Goal: Transaction & Acquisition: Purchase product/service

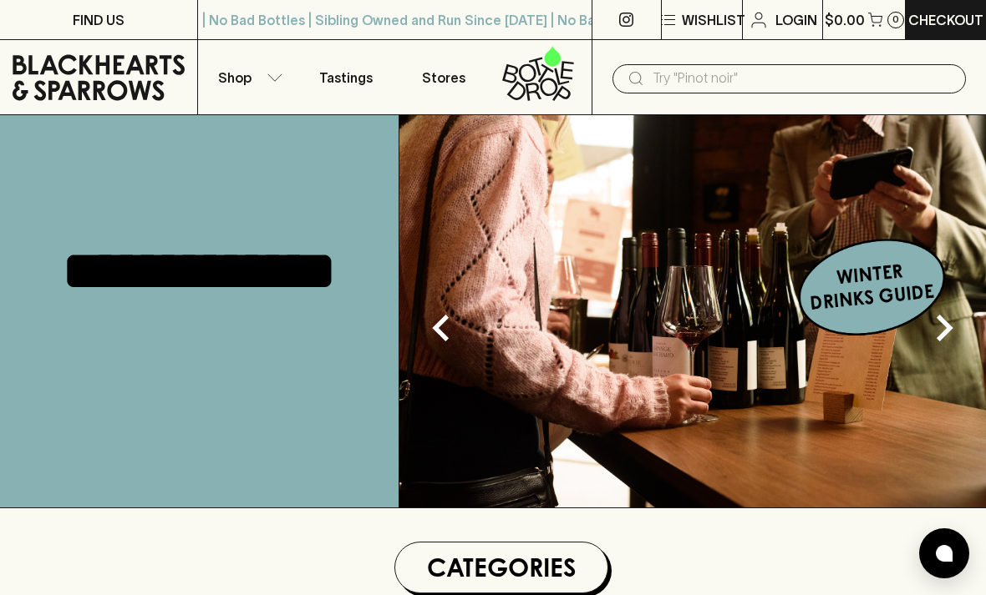
click at [241, 74] on p "Shop" at bounding box center [234, 78] width 33 height 20
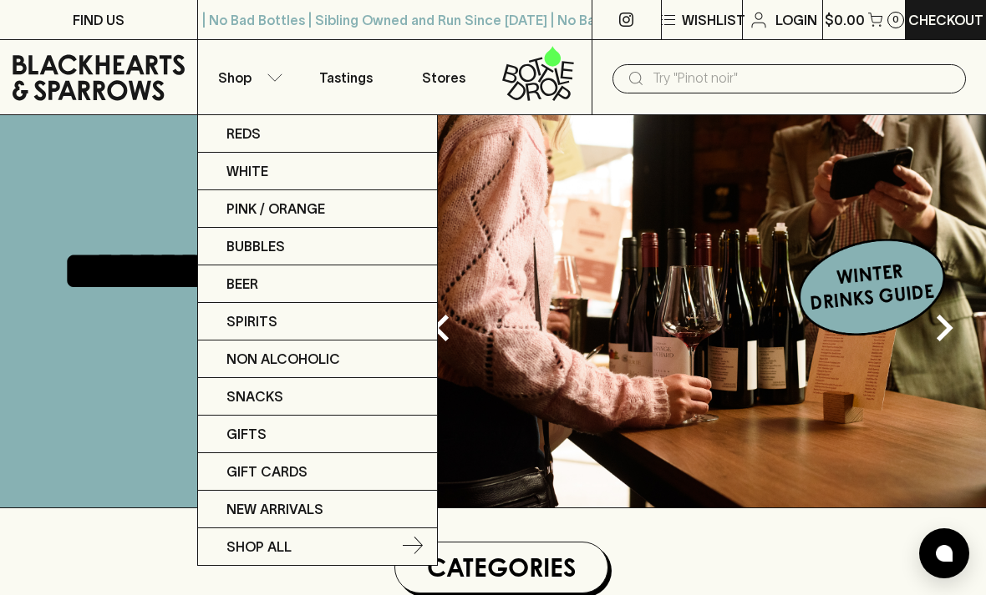
click at [261, 549] on p "SHOP ALL" at bounding box center [258, 547] width 65 height 20
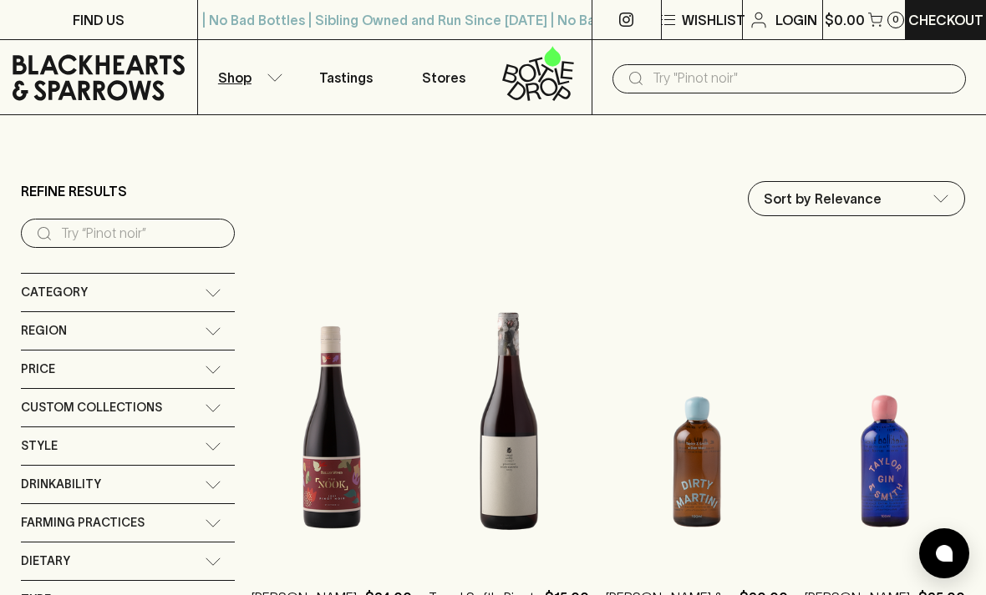
click at [702, 83] on input "text" at bounding box center [802, 78] width 300 height 27
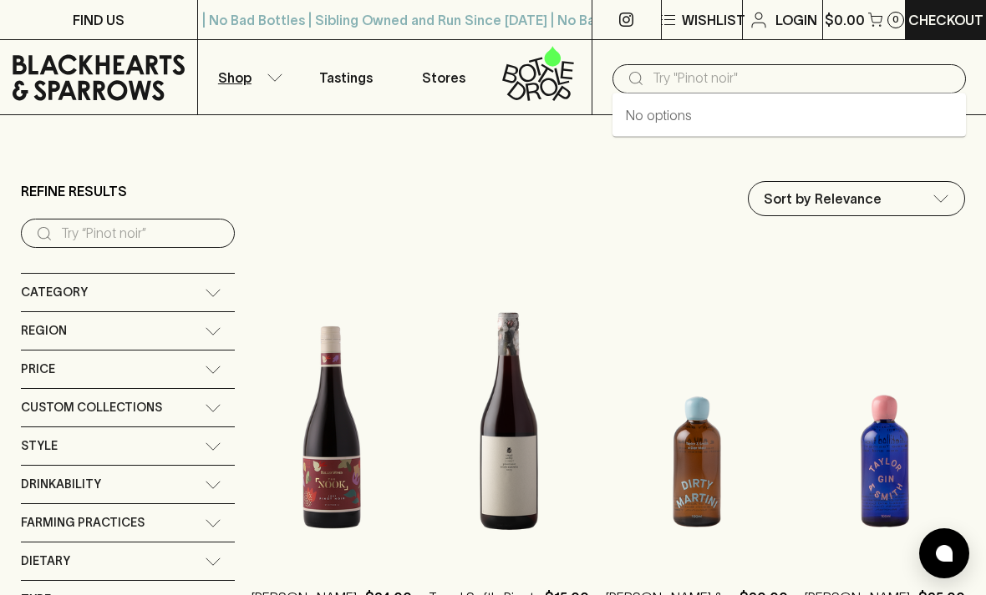
click at [692, 81] on input "text" at bounding box center [802, 78] width 300 height 27
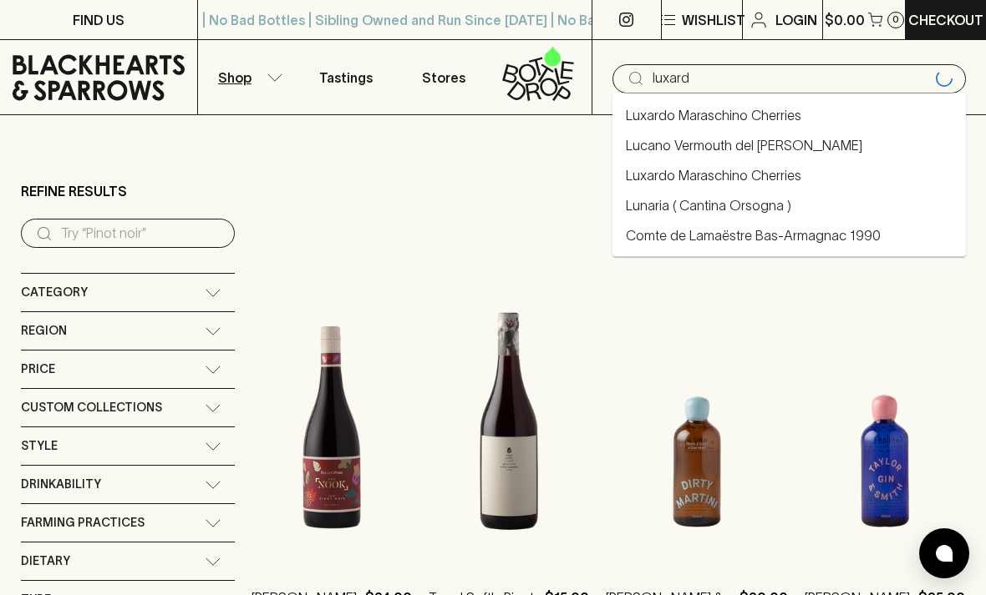
type input "luxardo"
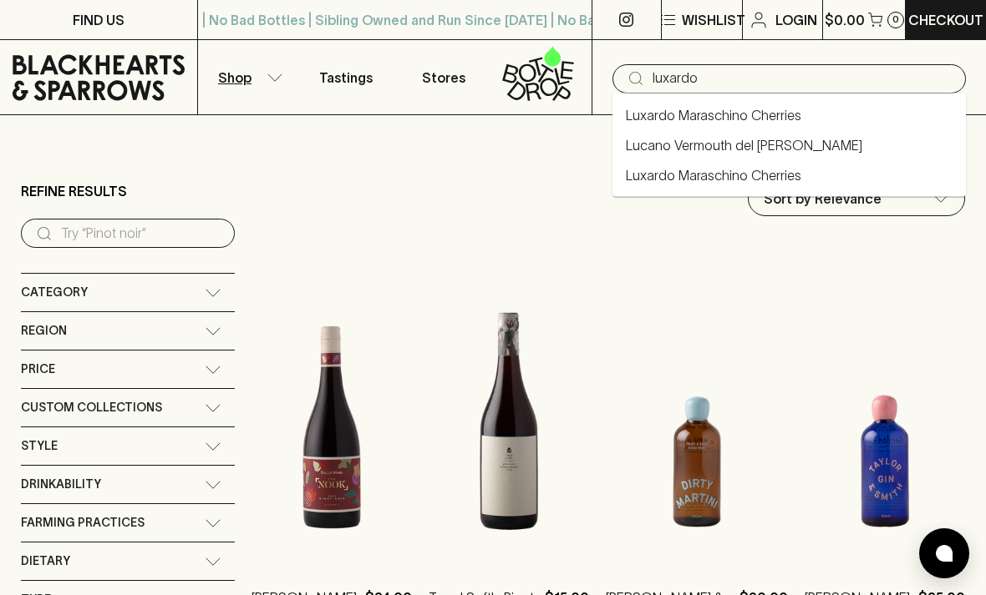
click at [832, 117] on li "Luxardo Maraschino Cherries" at bounding box center [788, 115] width 353 height 30
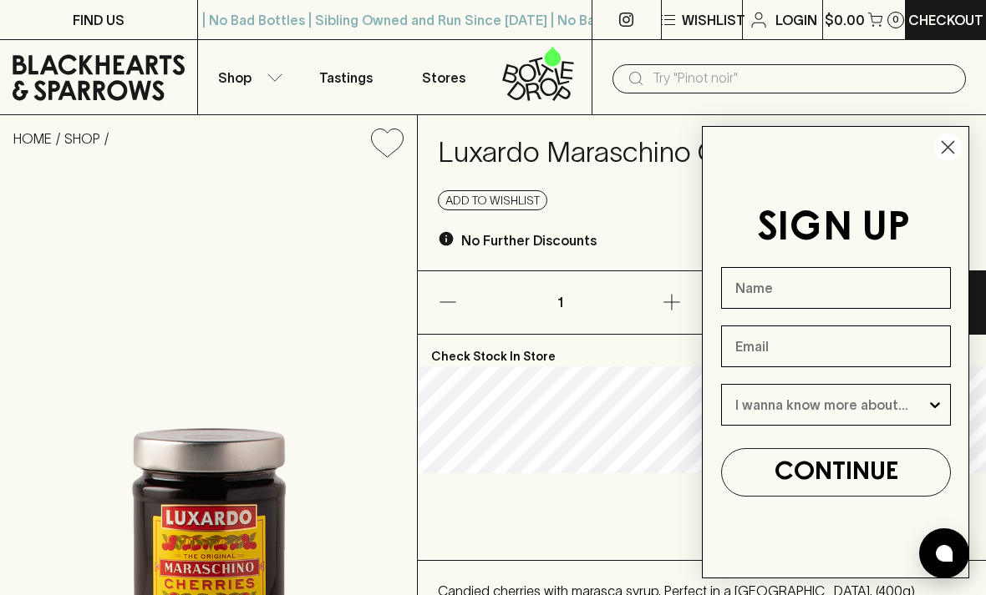
click at [957, 156] on circle "Close dialog" at bounding box center [948, 148] width 28 height 28
